Goal: Navigation & Orientation: Find specific page/section

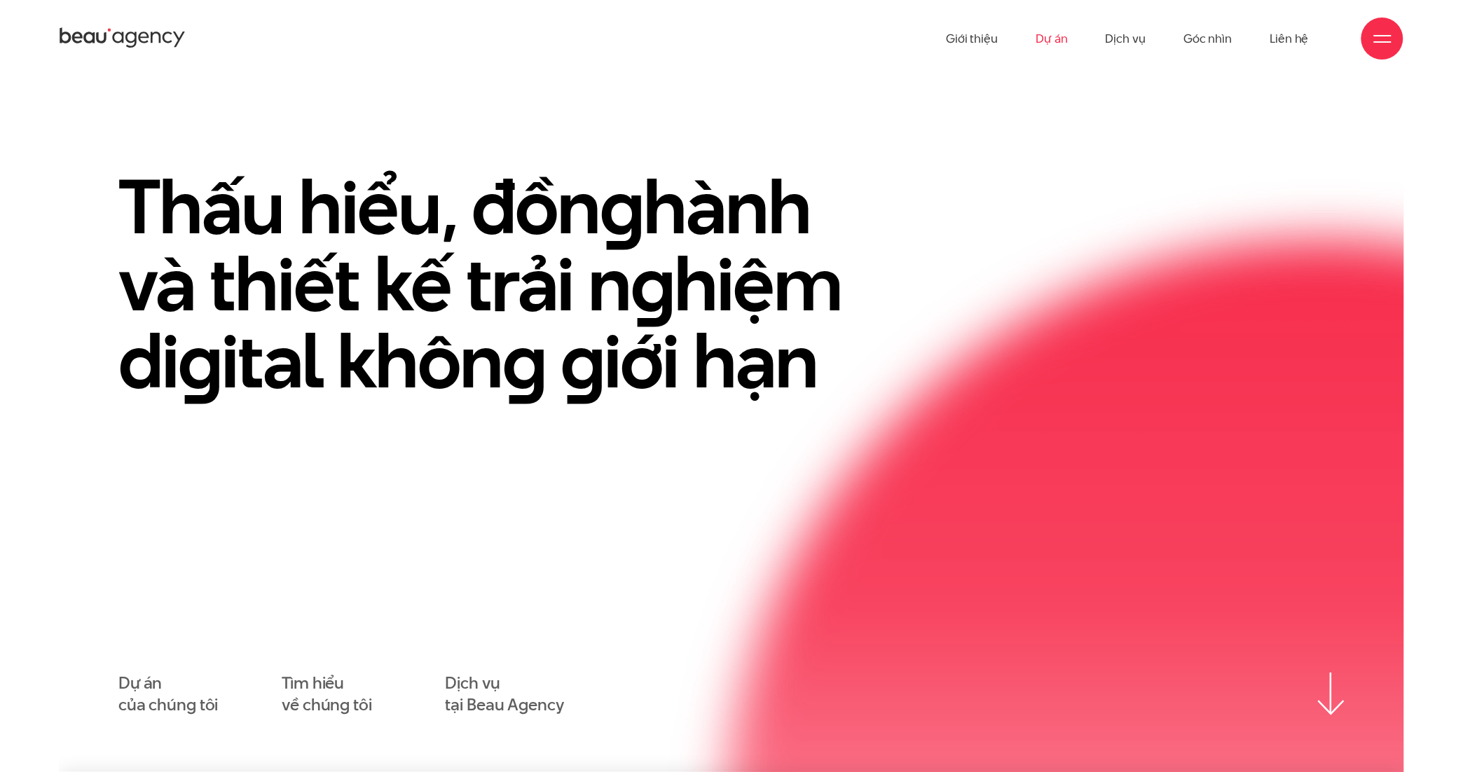
click at [1043, 39] on link "Dự án" at bounding box center [1052, 38] width 32 height 77
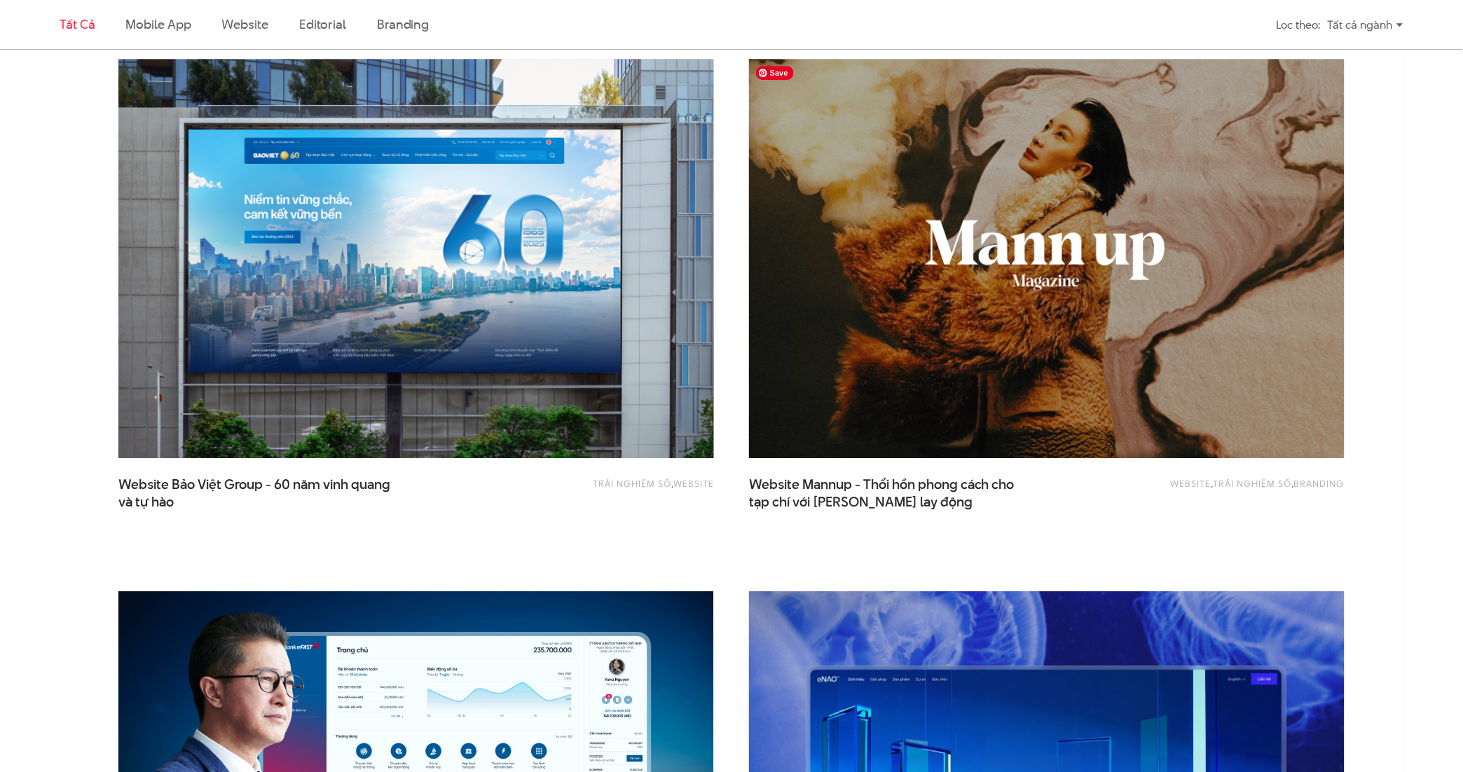
scroll to position [1577, 0]
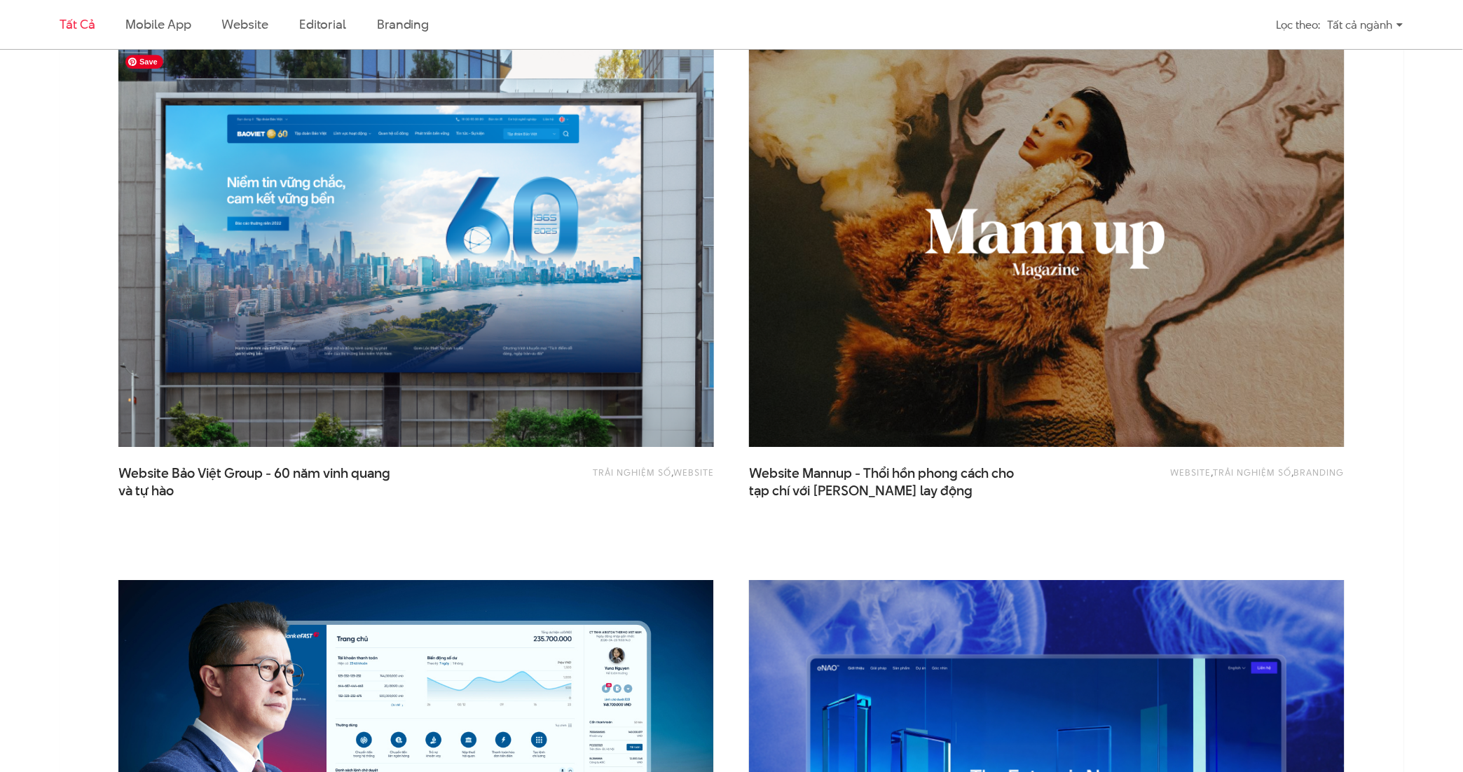
click at [577, 409] on img at bounding box center [416, 247] width 655 height 439
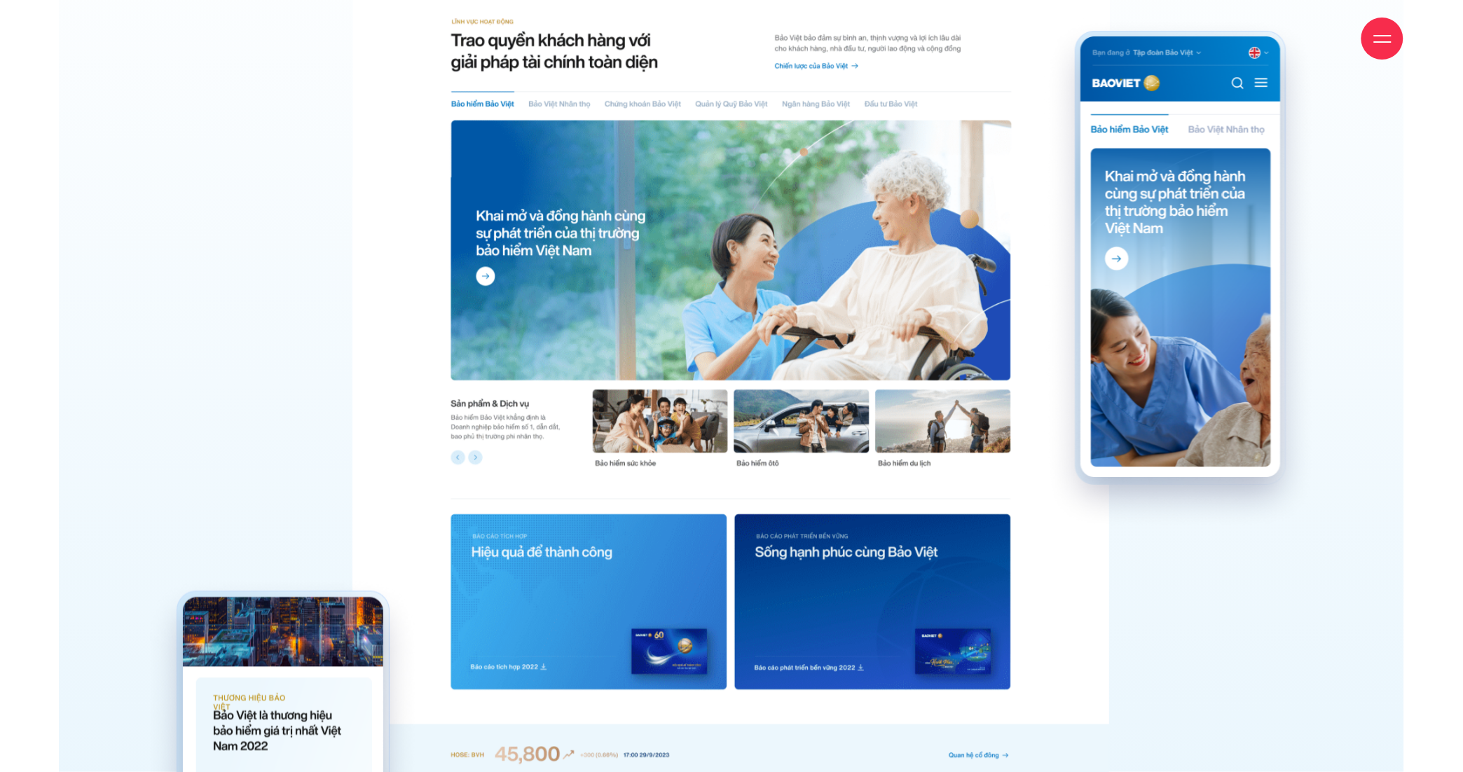
scroll to position [5986, 0]
